Goal: Information Seeking & Learning: Learn about a topic

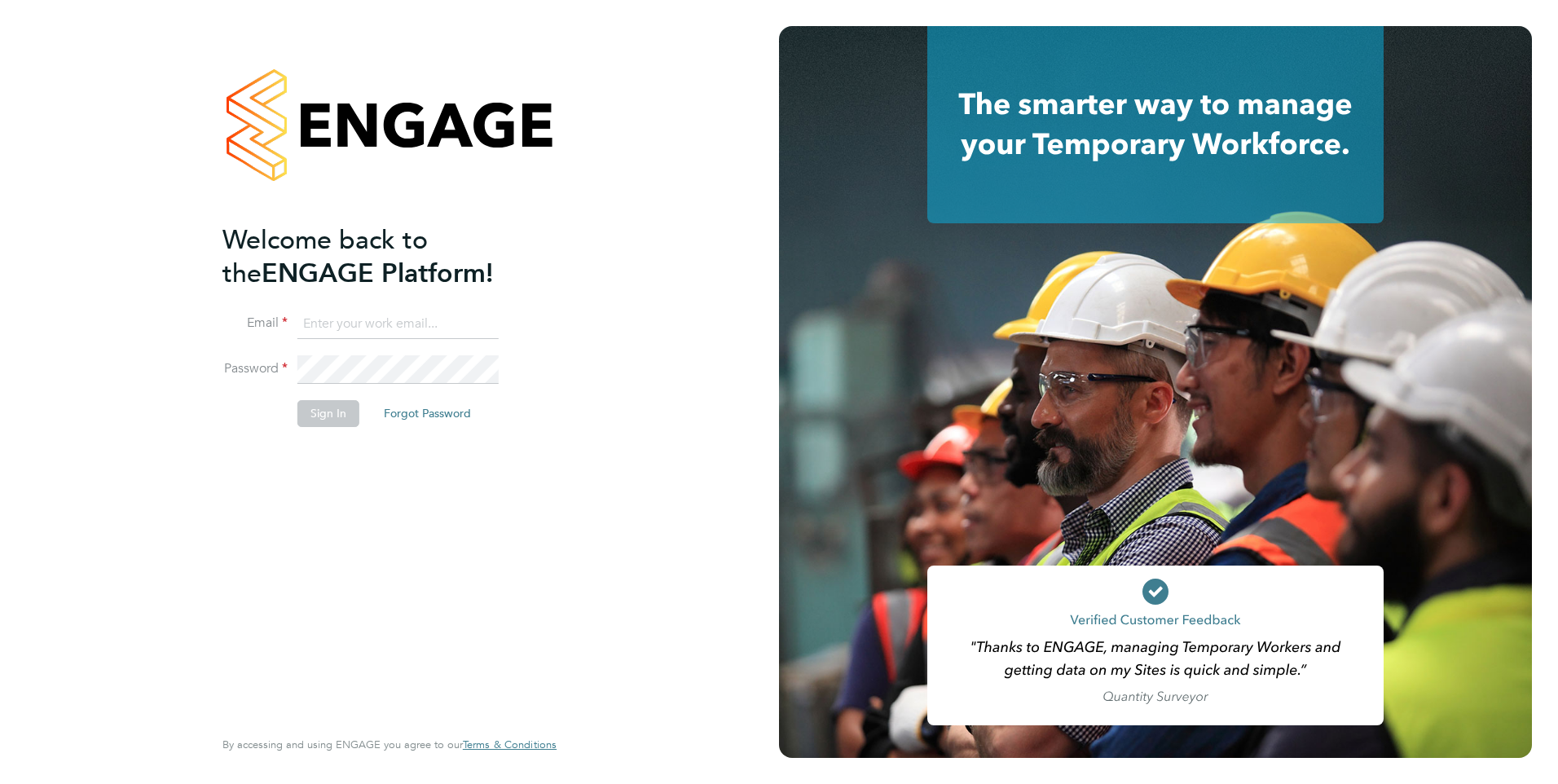
type input "[PERSON_NAME][EMAIL_ADDRESS][DOMAIN_NAME]"
click at [353, 409] on button "Sign In" at bounding box center [328, 413] width 62 height 26
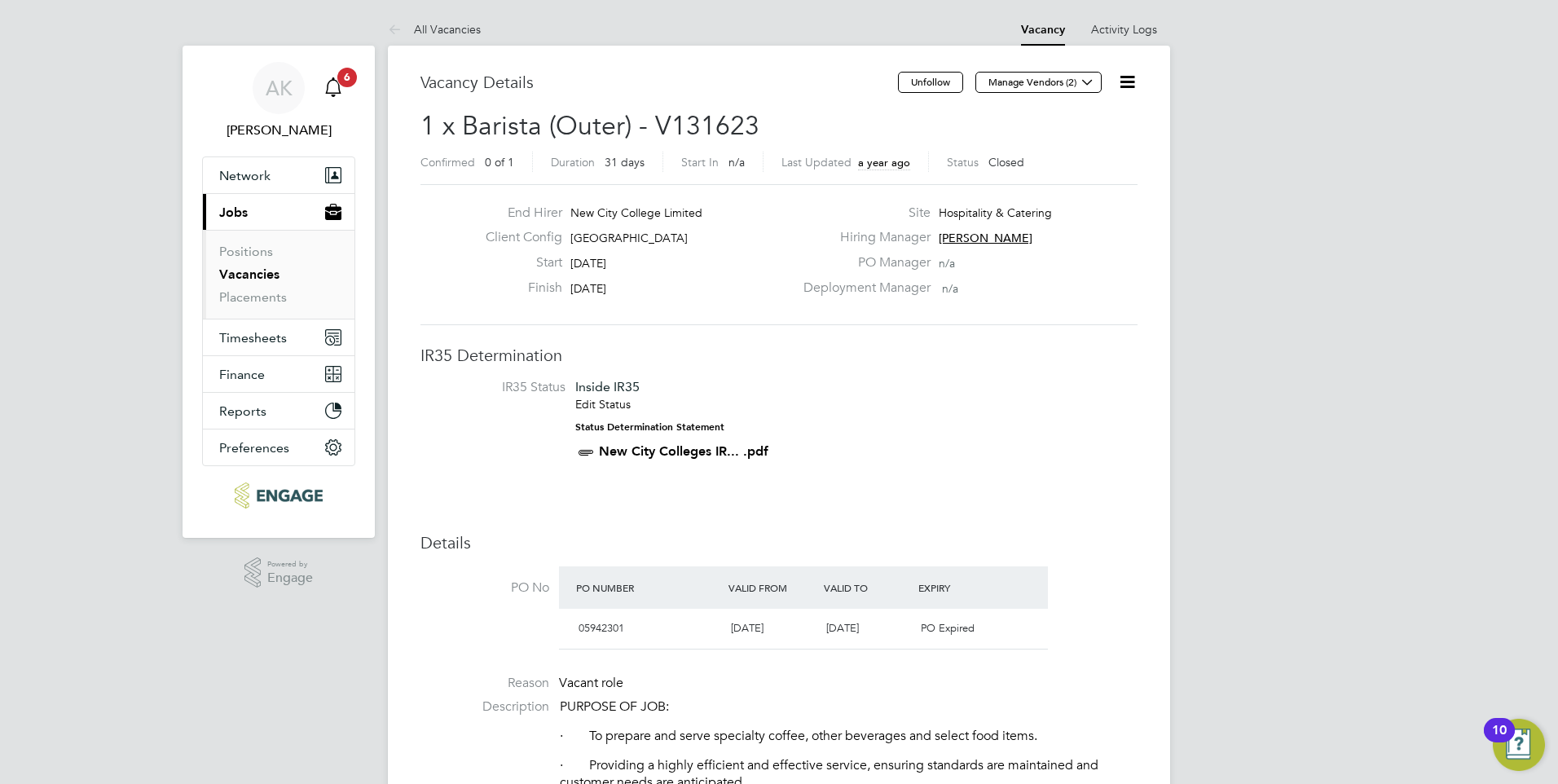
click at [332, 78] on icon "Main navigation" at bounding box center [333, 87] width 19 height 19
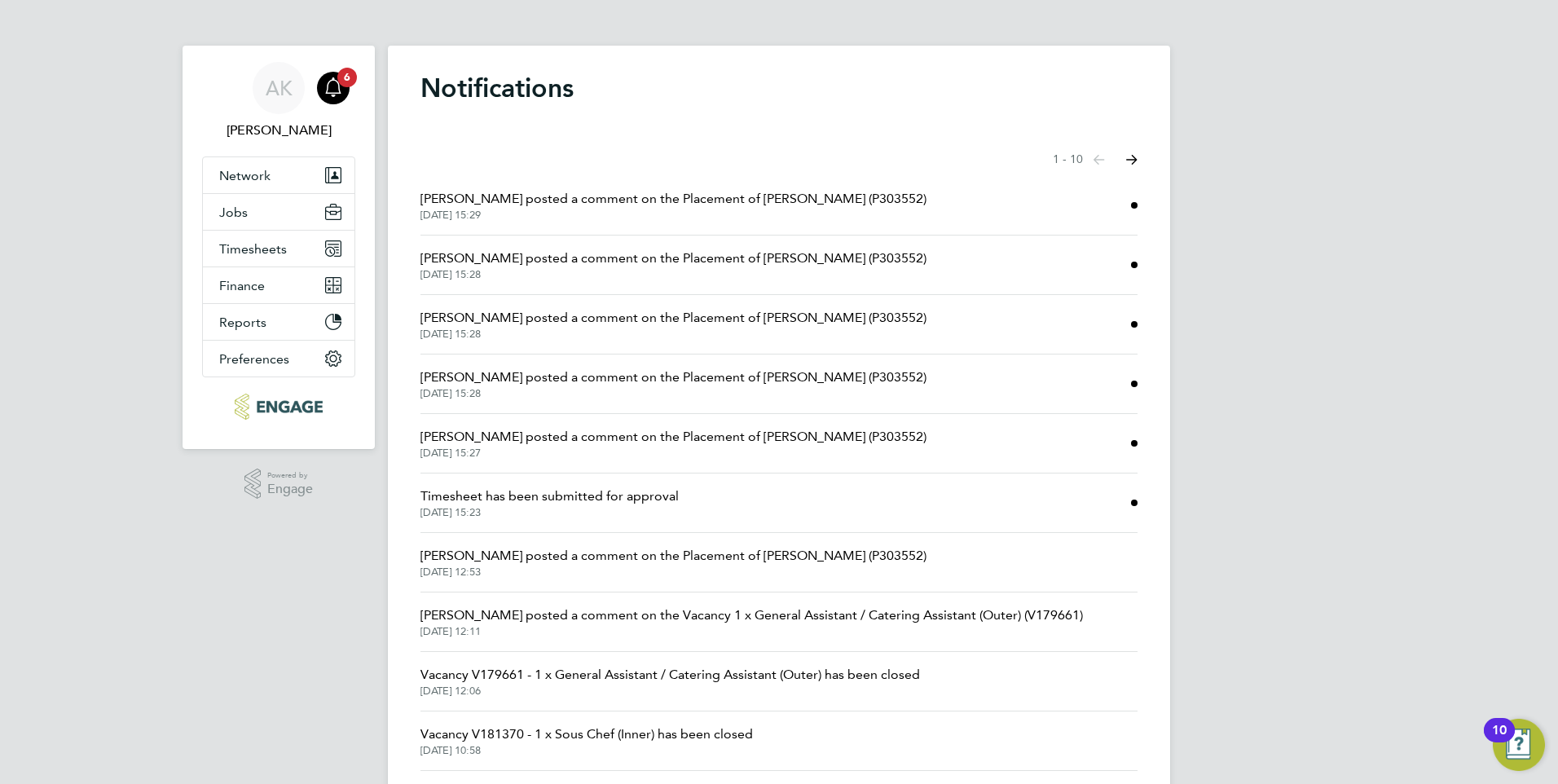
click at [758, 198] on span "Daniela Howell posted a comment on the Placement of Rui Rodrigues (P303552)" at bounding box center [674, 198] width 507 height 19
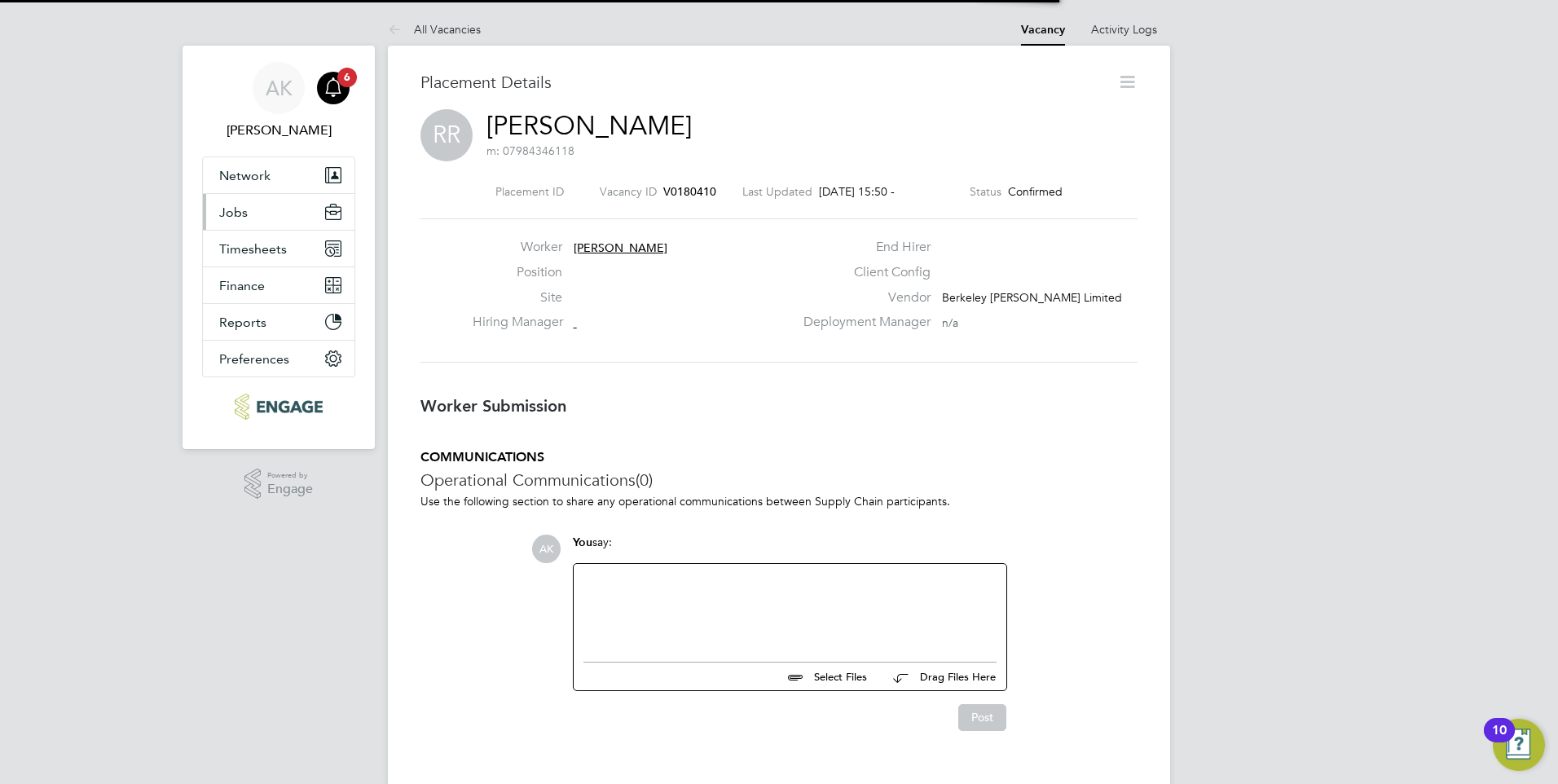
scroll to position [26, 322]
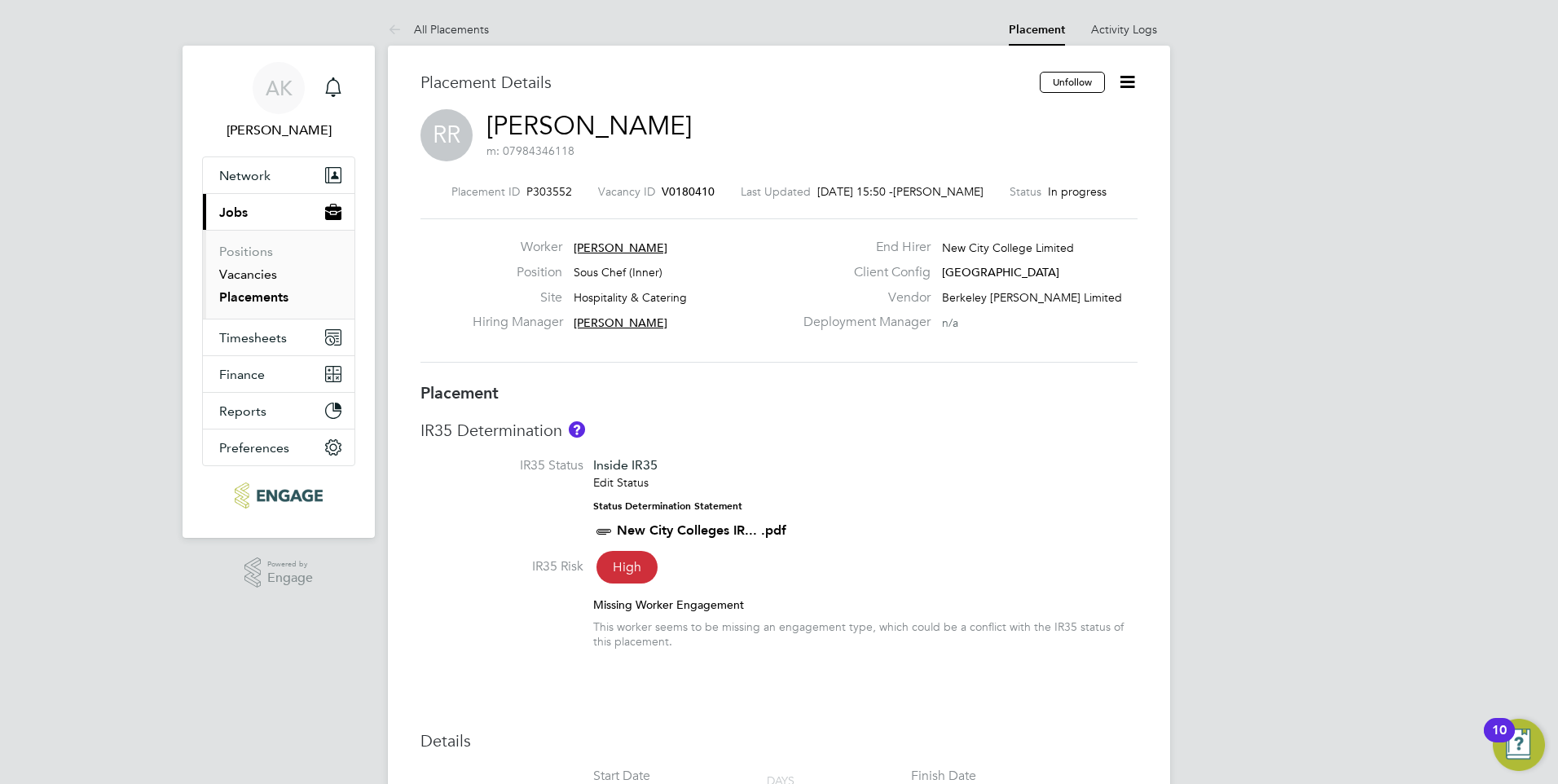
click at [250, 275] on link "Vacancies" at bounding box center [248, 274] width 57 height 16
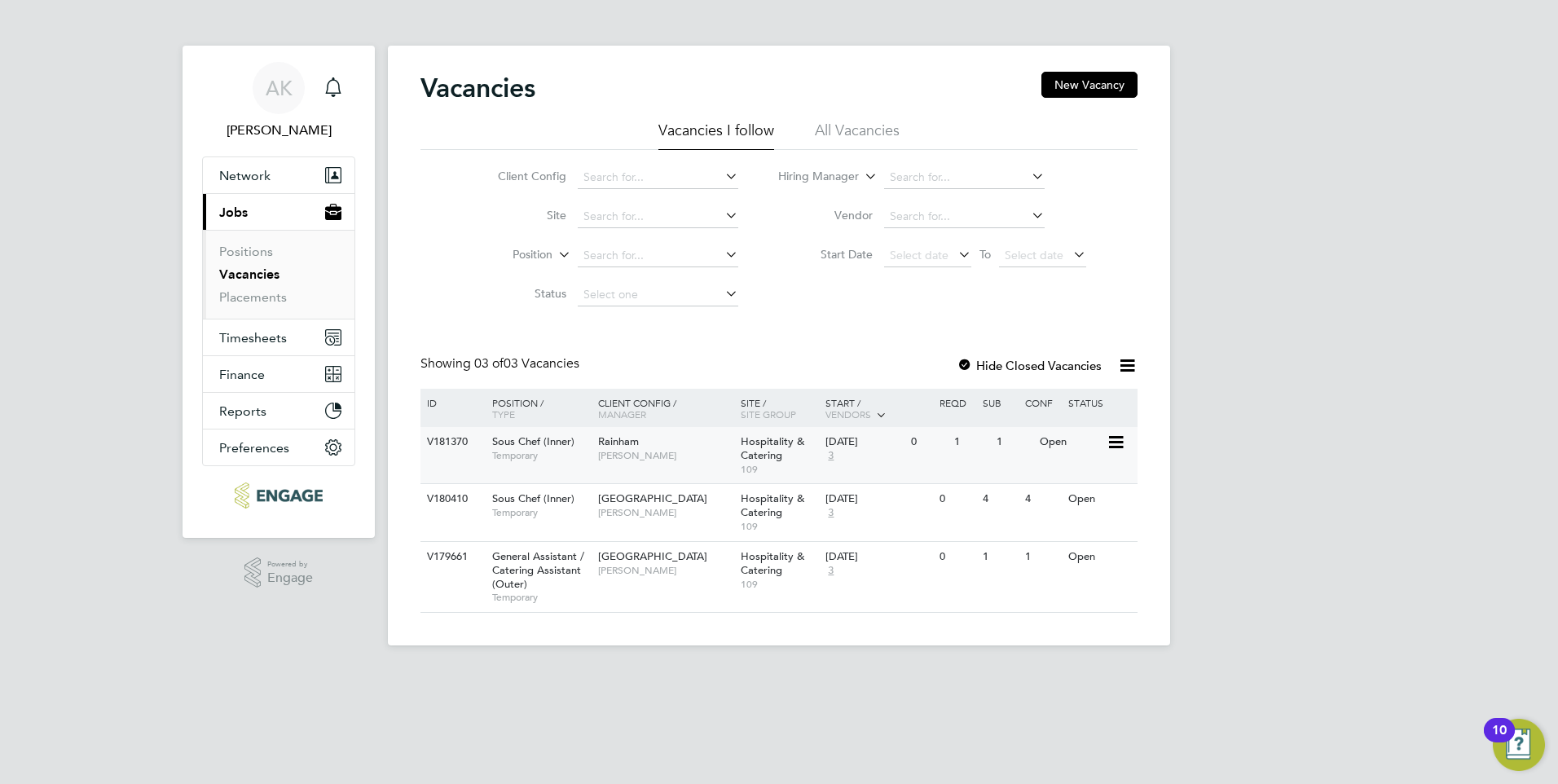
click at [571, 443] on span "Sous Chef (Inner)" at bounding box center [534, 441] width 83 height 14
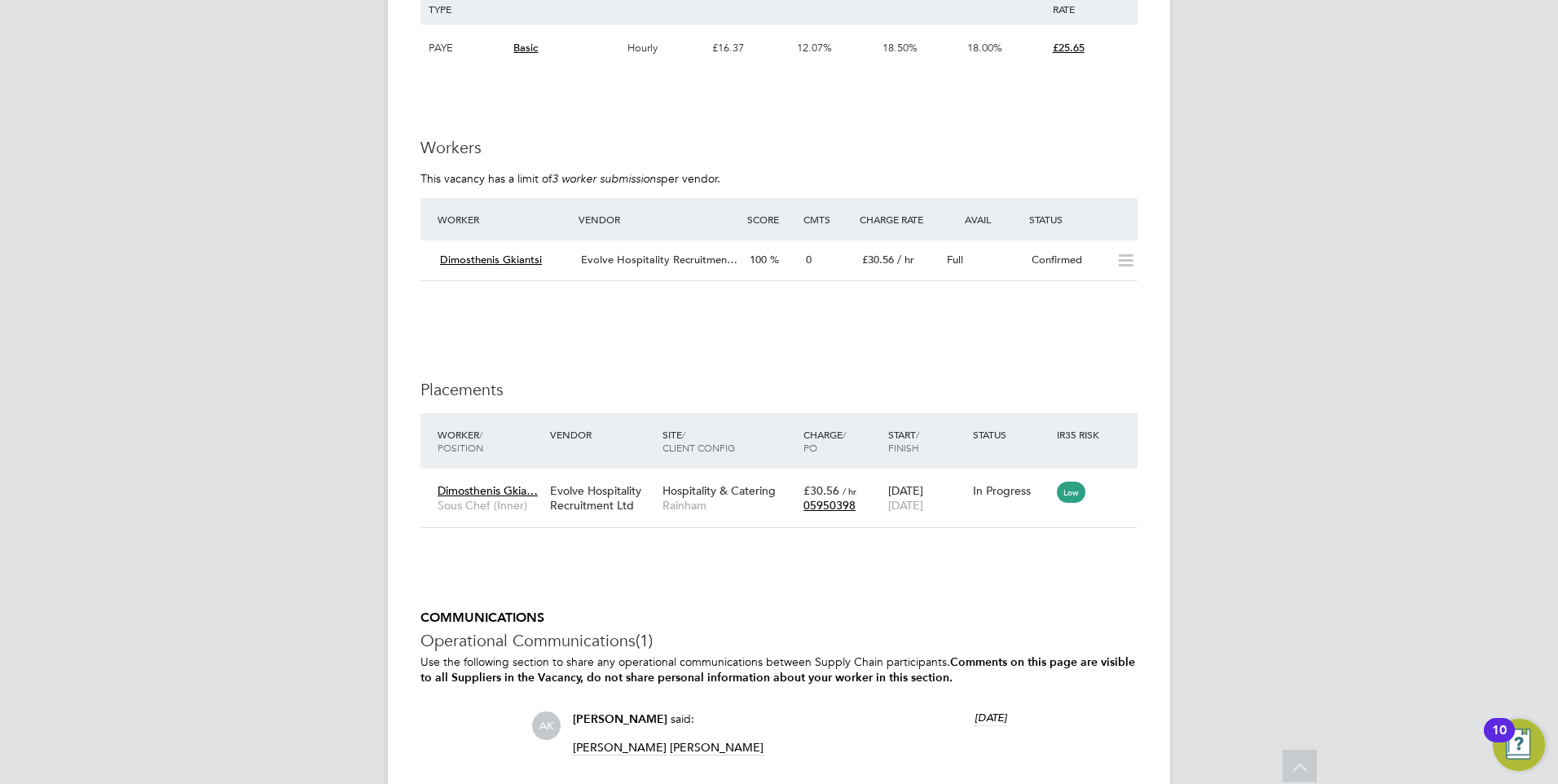
scroll to position [2933, 0]
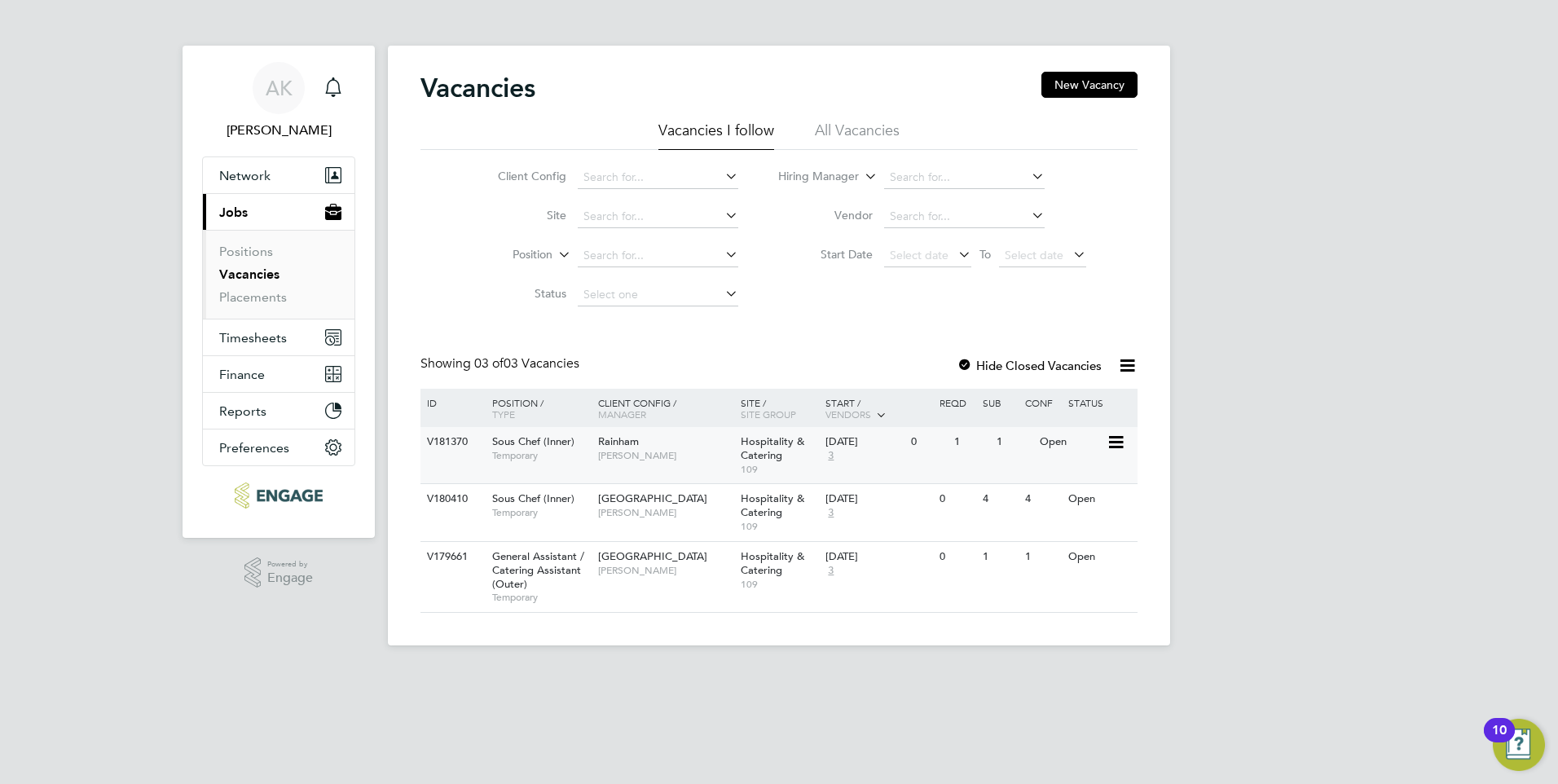
click at [547, 429] on div "Sous Chef (Inner) Temporary" at bounding box center [537, 448] width 114 height 43
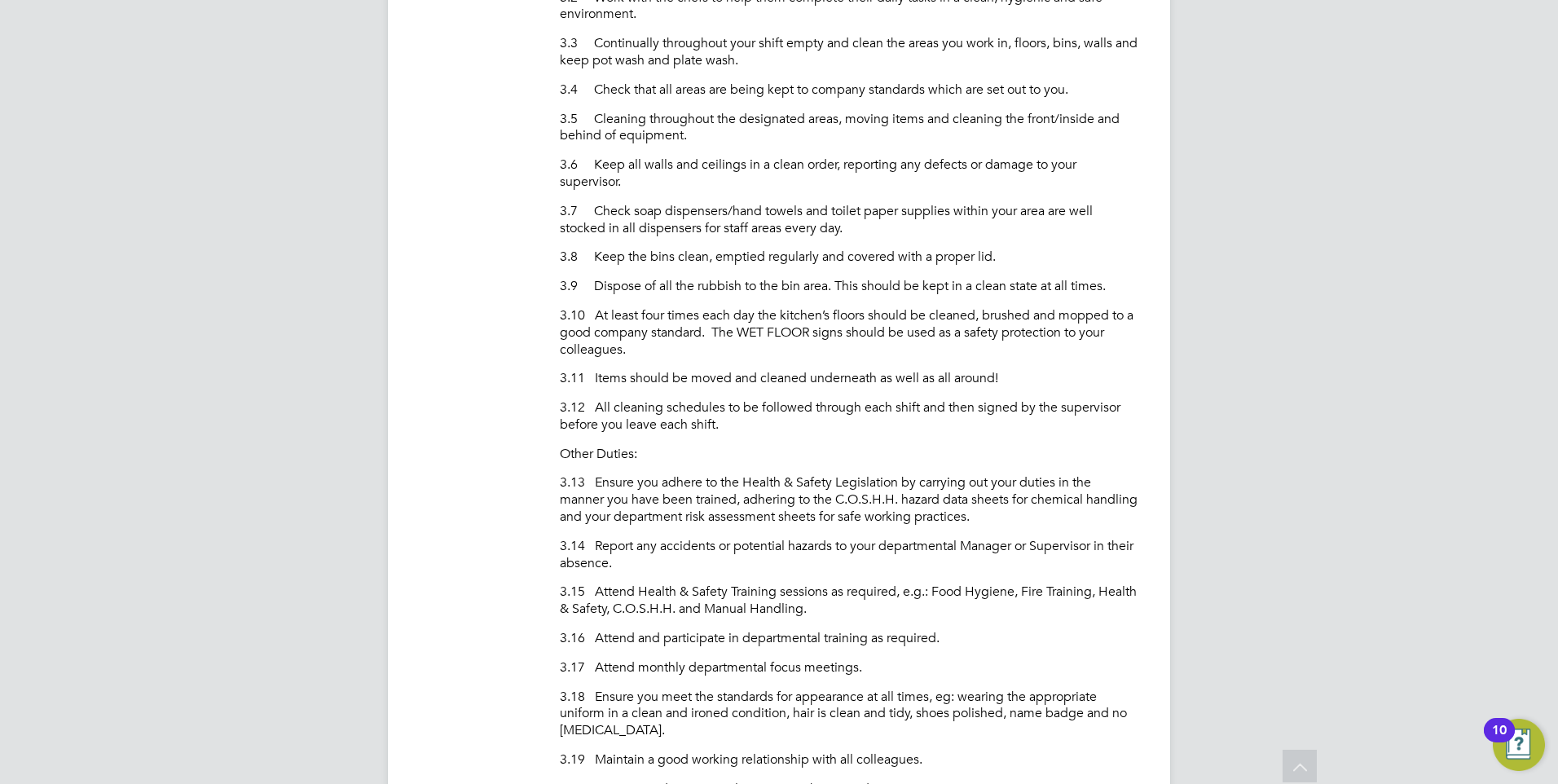
scroll to position [1361, 0]
